Goal: Register for event/course

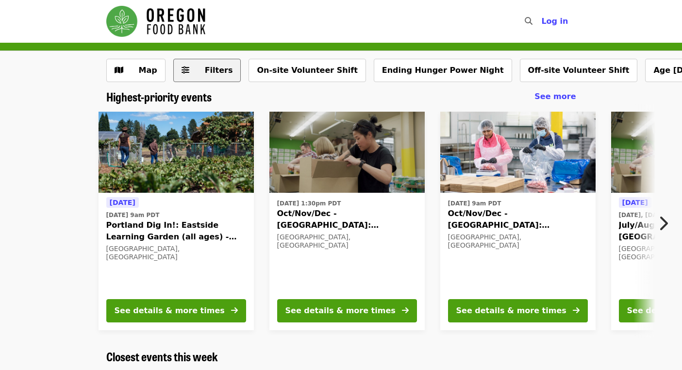
click at [199, 73] on span "Filters" at bounding box center [214, 71] width 38 height 12
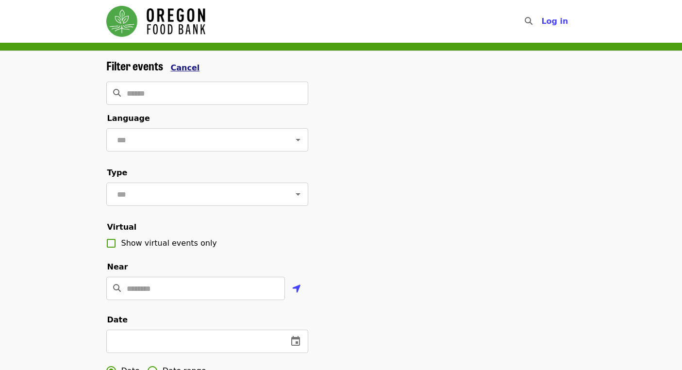
click at [173, 66] on span "Cancel" at bounding box center [185, 67] width 29 height 9
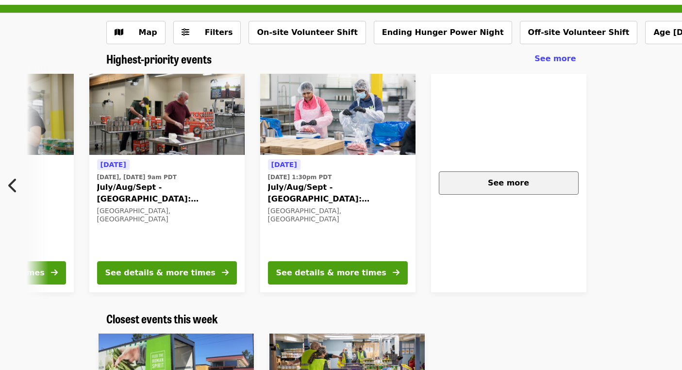
scroll to position [0, 693]
click at [511, 181] on span "See more" at bounding box center [507, 182] width 41 height 9
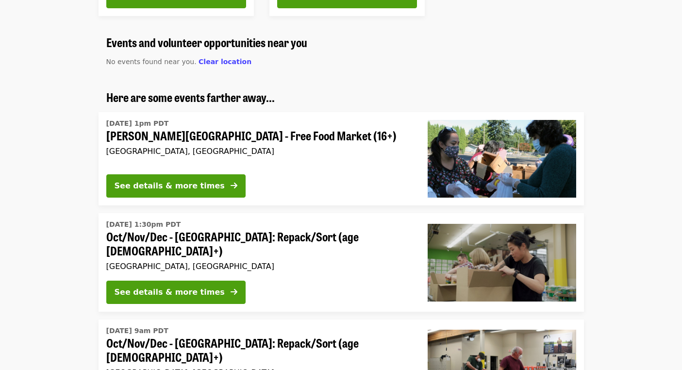
scroll to position [581, 0]
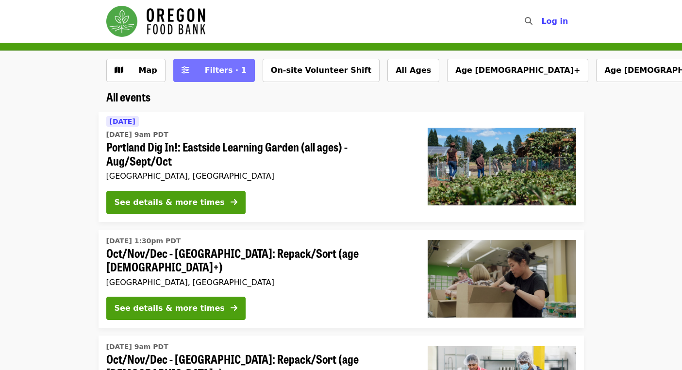
click at [206, 64] on button "Filters · 1" at bounding box center [214, 70] width 82 height 23
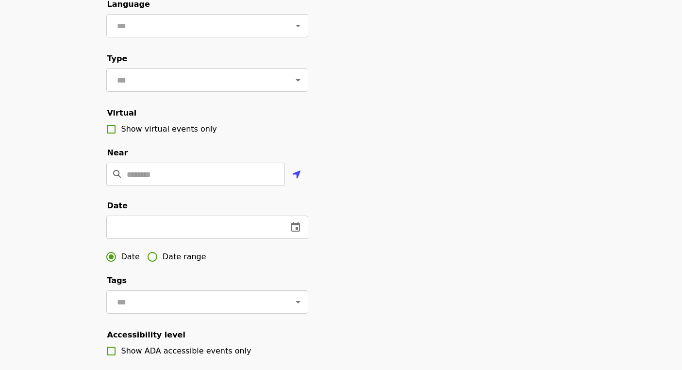
scroll to position [161, 0]
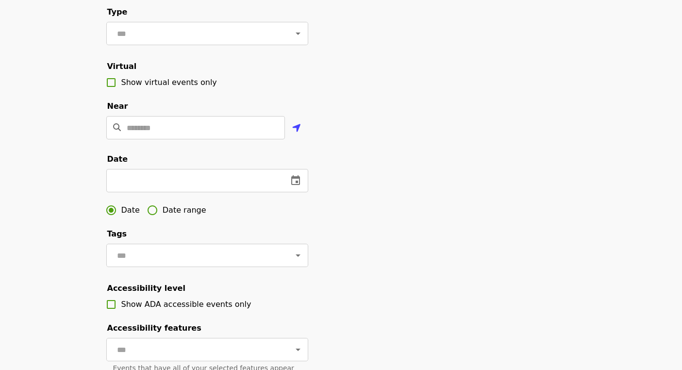
click at [173, 207] on span "Date range" at bounding box center [185, 210] width 44 height 12
click at [127, 185] on input "text" at bounding box center [140, 180] width 69 height 23
click at [180, 182] on button "change date" at bounding box center [190, 180] width 23 height 23
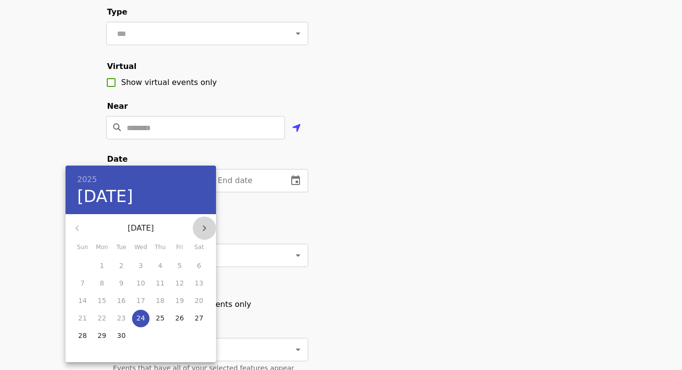
click at [215, 227] on button "button" at bounding box center [204, 227] width 23 height 23
click at [214, 227] on button "button" at bounding box center [204, 227] width 23 height 23
click at [198, 266] on p "1" at bounding box center [199, 266] width 4 height 10
type input "**********"
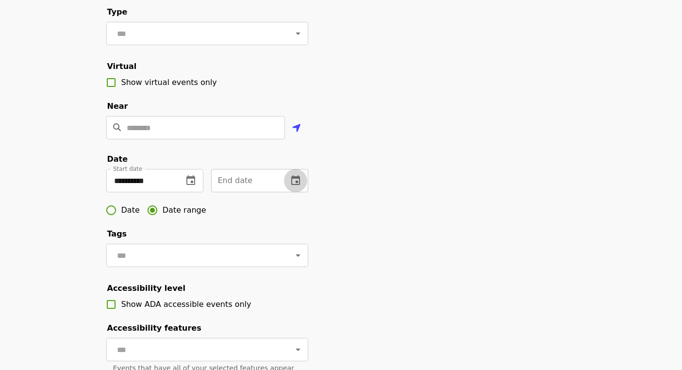
click at [294, 186] on button "change date" at bounding box center [295, 180] width 23 height 23
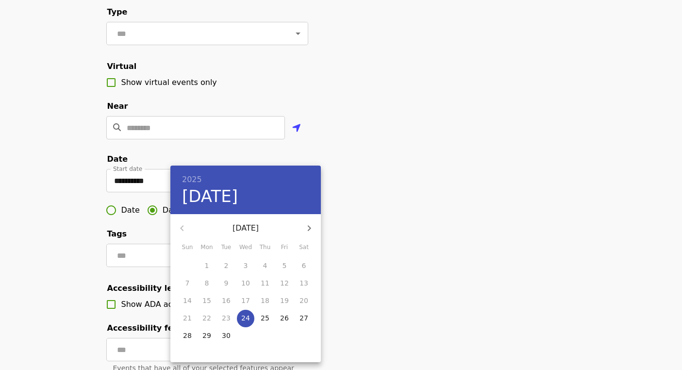
click at [310, 228] on icon "button" at bounding box center [309, 228] width 3 height 6
click at [246, 333] on p "31" at bounding box center [245, 335] width 9 height 10
type input "**********"
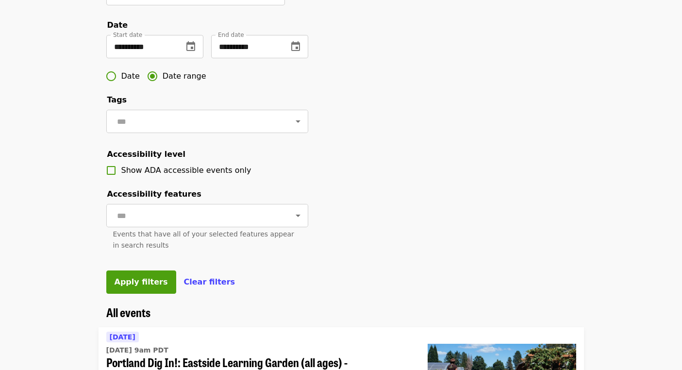
scroll to position [296, 0]
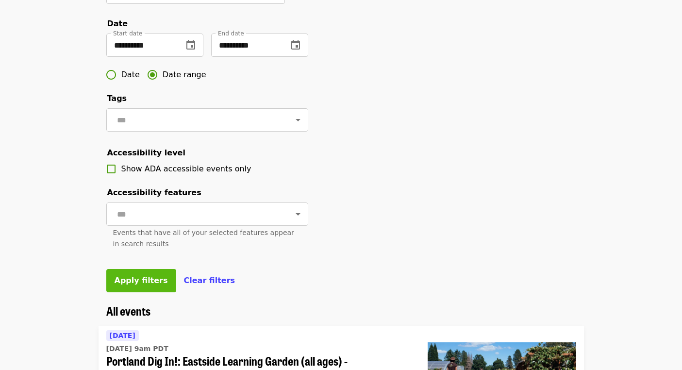
click at [151, 273] on button "Apply filters" at bounding box center [141, 280] width 70 height 23
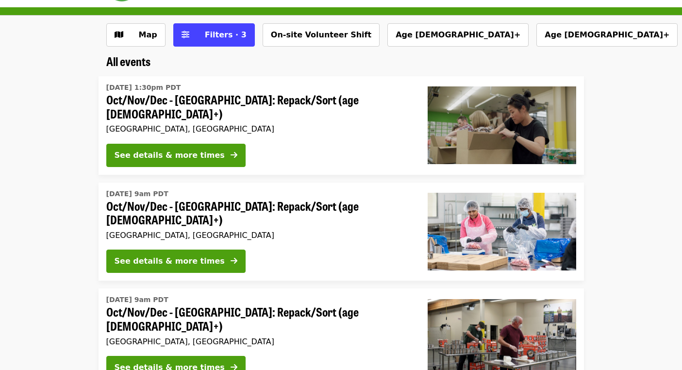
scroll to position [17, 0]
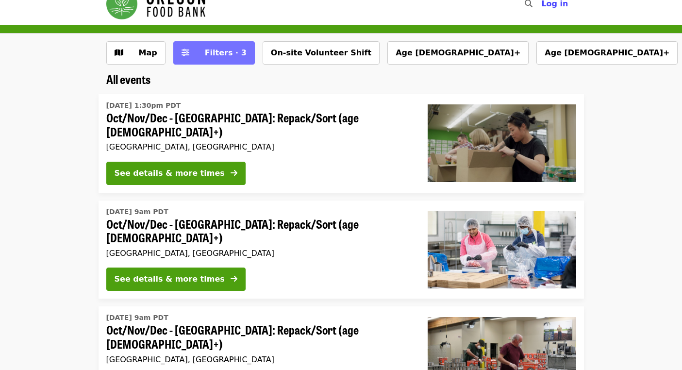
click at [205, 57] on span "Filters · 3" at bounding box center [226, 52] width 42 height 9
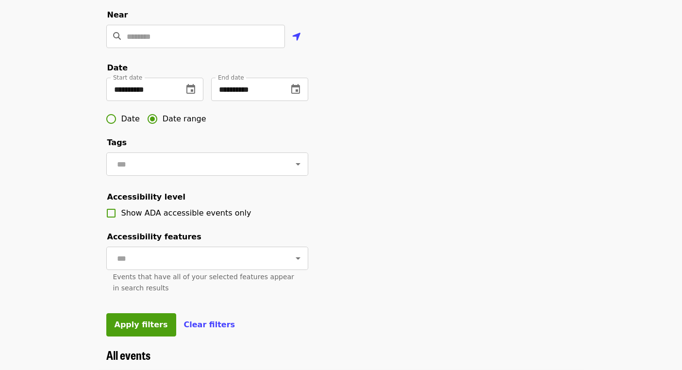
scroll to position [254, 0]
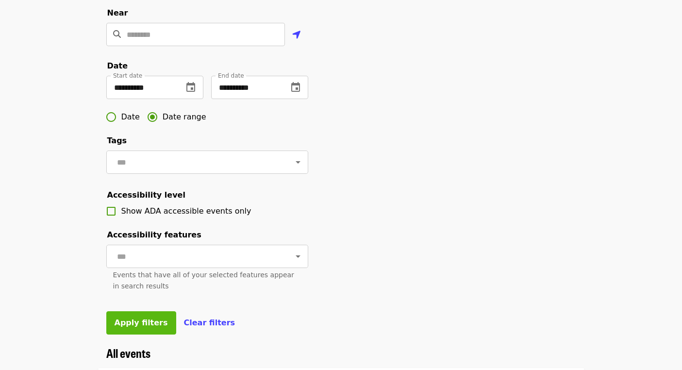
click at [130, 324] on span "Apply filters" at bounding box center [140, 322] width 53 height 9
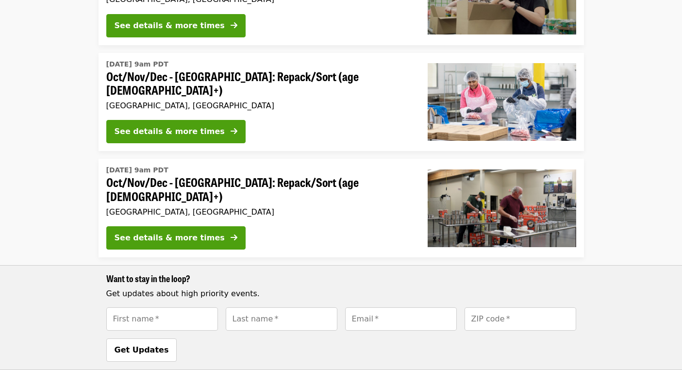
scroll to position [177, 0]
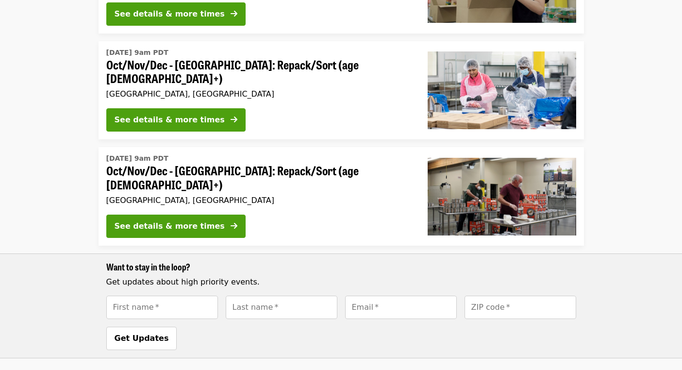
click at [220, 196] on div "[GEOGRAPHIC_DATA], [GEOGRAPHIC_DATA]" at bounding box center [259, 200] width 306 height 9
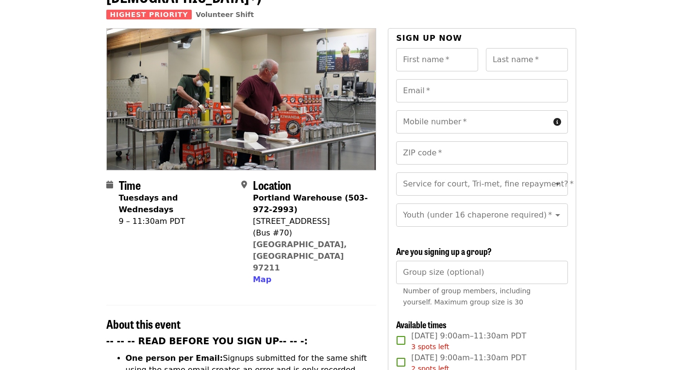
scroll to position [81, 0]
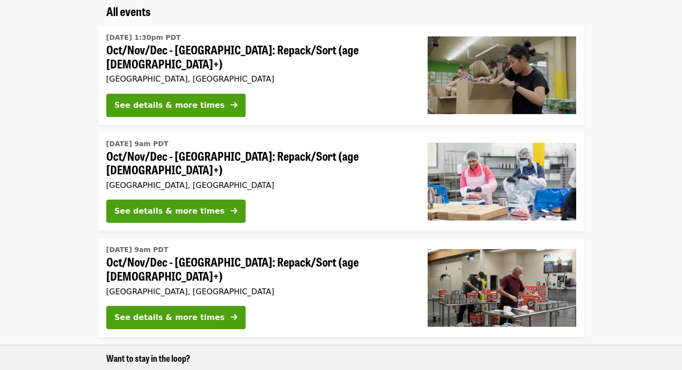
scroll to position [91, 0]
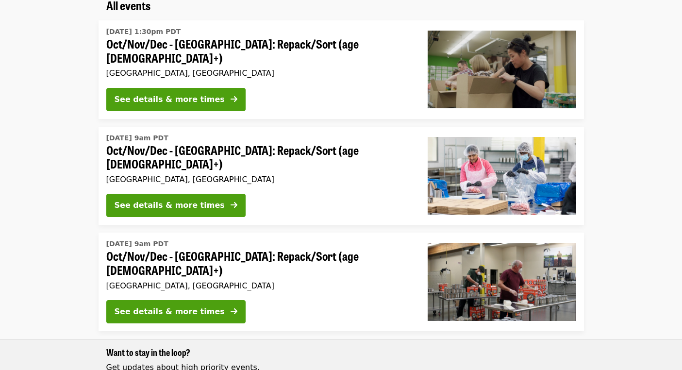
click at [200, 46] on span "Oct/Nov/Dec - [GEOGRAPHIC_DATA]: Repack/Sort (age [DEMOGRAPHIC_DATA]+)" at bounding box center [259, 51] width 306 height 28
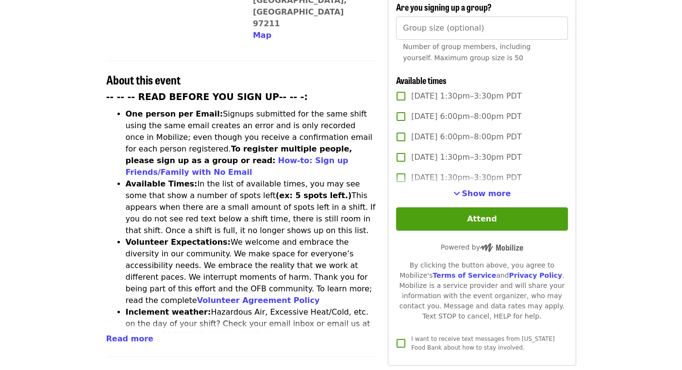
scroll to position [325, 0]
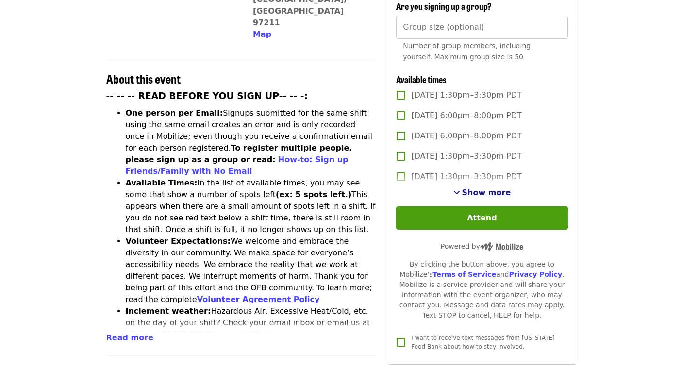
click at [478, 188] on span "Show more" at bounding box center [486, 192] width 49 height 9
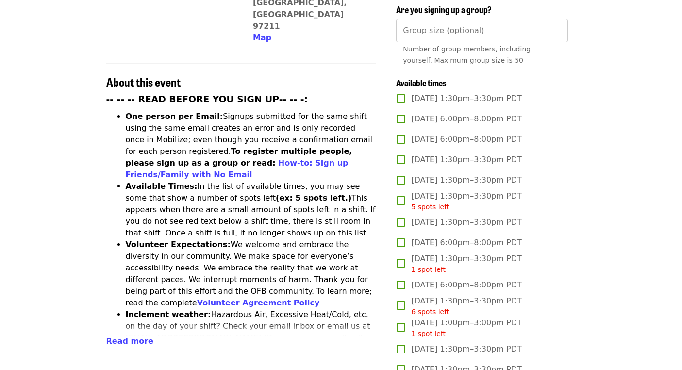
scroll to position [327, 0]
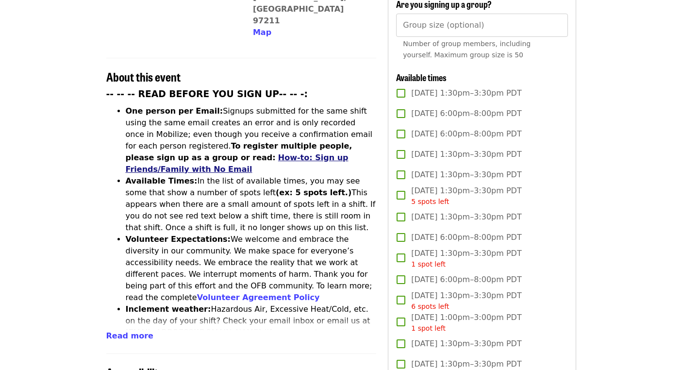
click at [348, 153] on link "How-to: Sign up Friends/Family with No Email" at bounding box center [237, 163] width 223 height 21
